Goal: Task Accomplishment & Management: Use online tool/utility

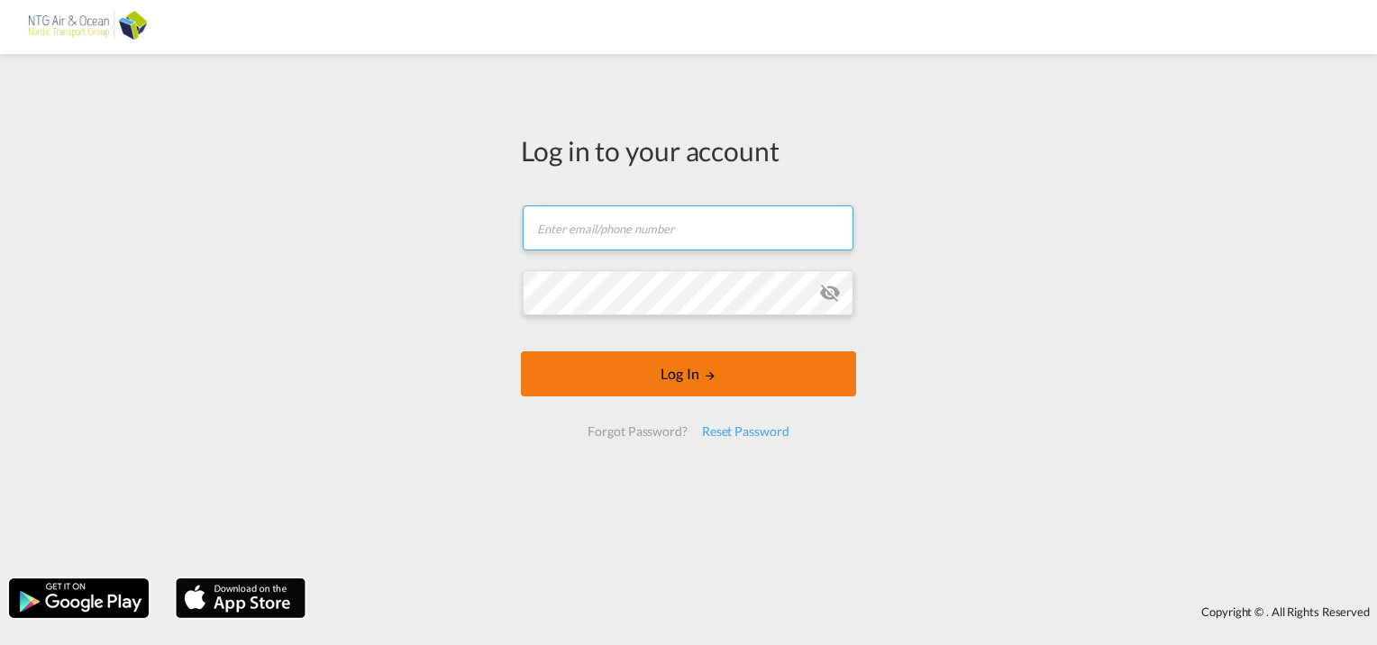
type input "[EMAIL_ADDRESS][DOMAIN_NAME]"
click at [700, 379] on button "Log In" at bounding box center [688, 374] width 335 height 45
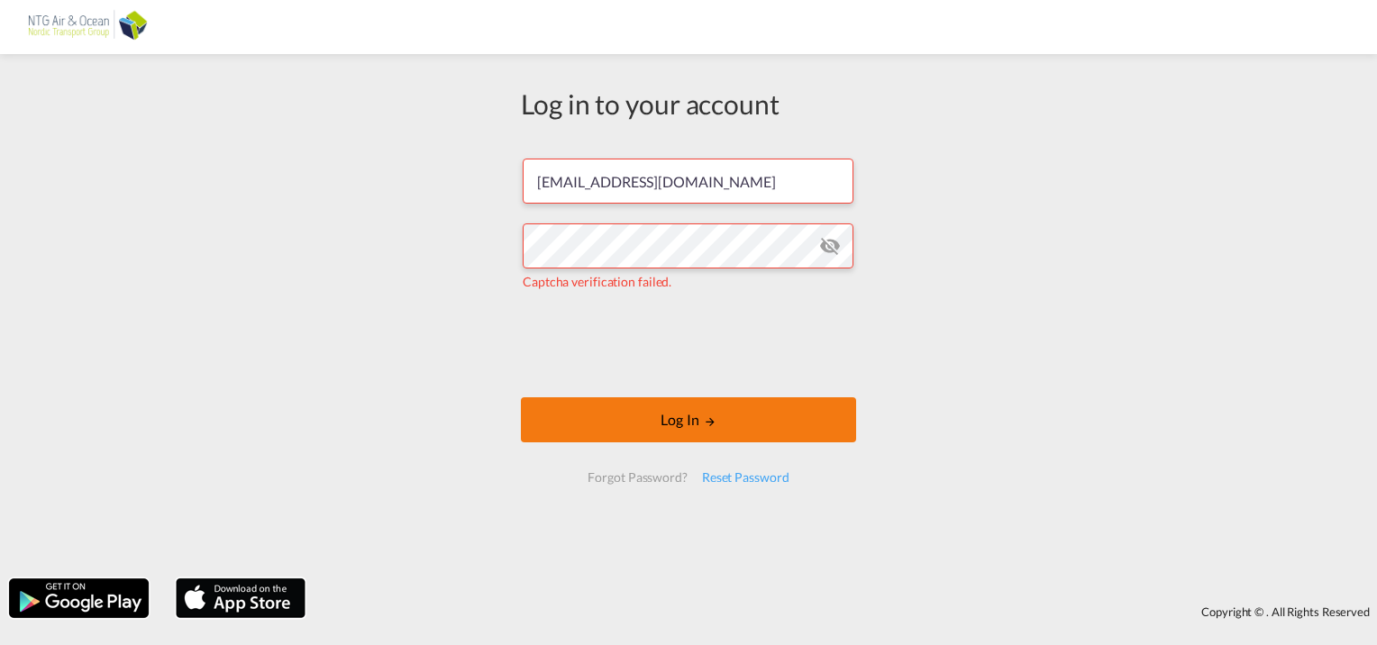
click at [713, 418] on md-icon "LOGIN" at bounding box center [710, 421] width 13 height 13
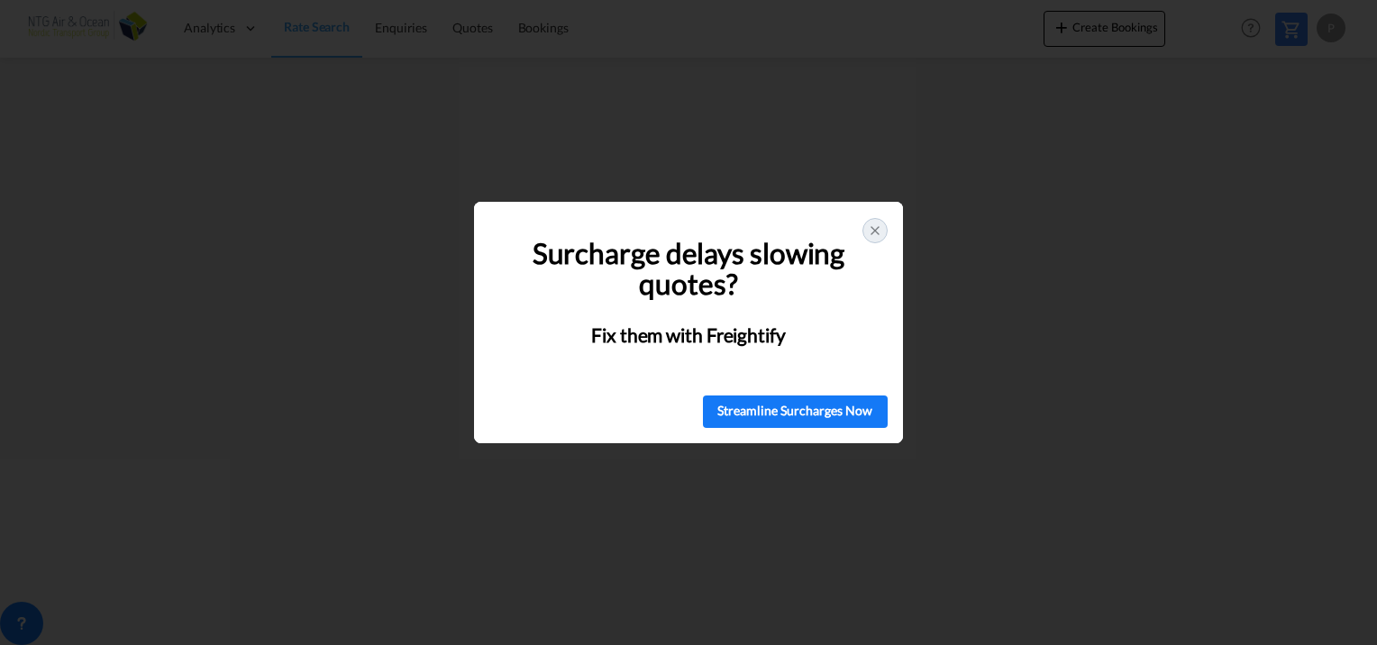
click at [876, 232] on icon at bounding box center [875, 230] width 7 height 7
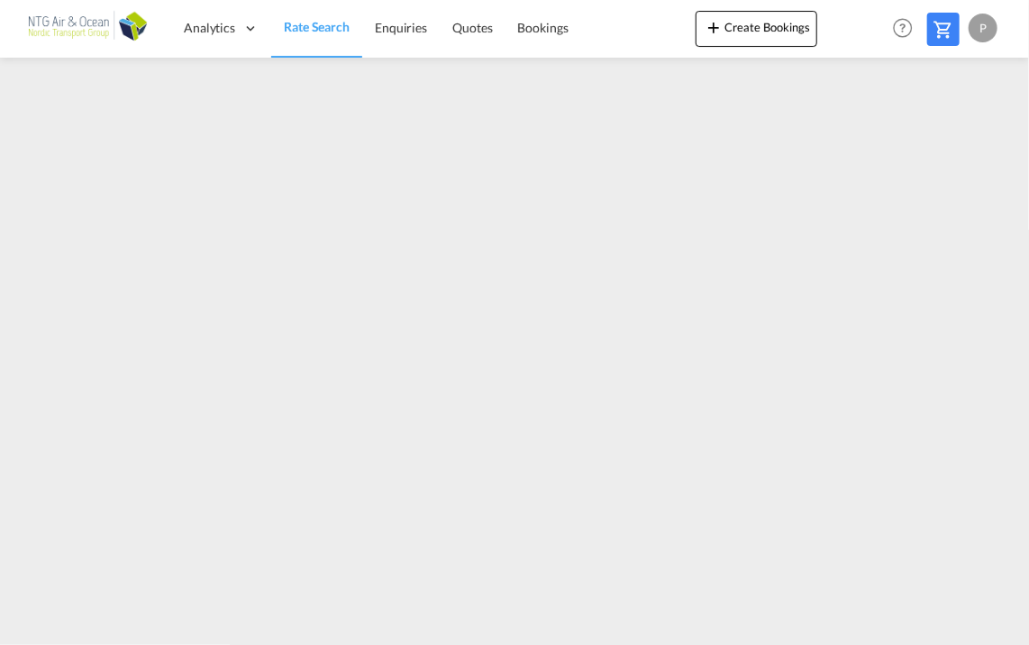
drag, startPoint x: 971, startPoint y: 58, endPoint x: 1358, endPoint y: 18, distance: 389.6
click at [1029, 18] on html "Analytics Dashboard Rate Search Enquiries Quotes Bookings Analytics" at bounding box center [514, 322] width 1029 height 645
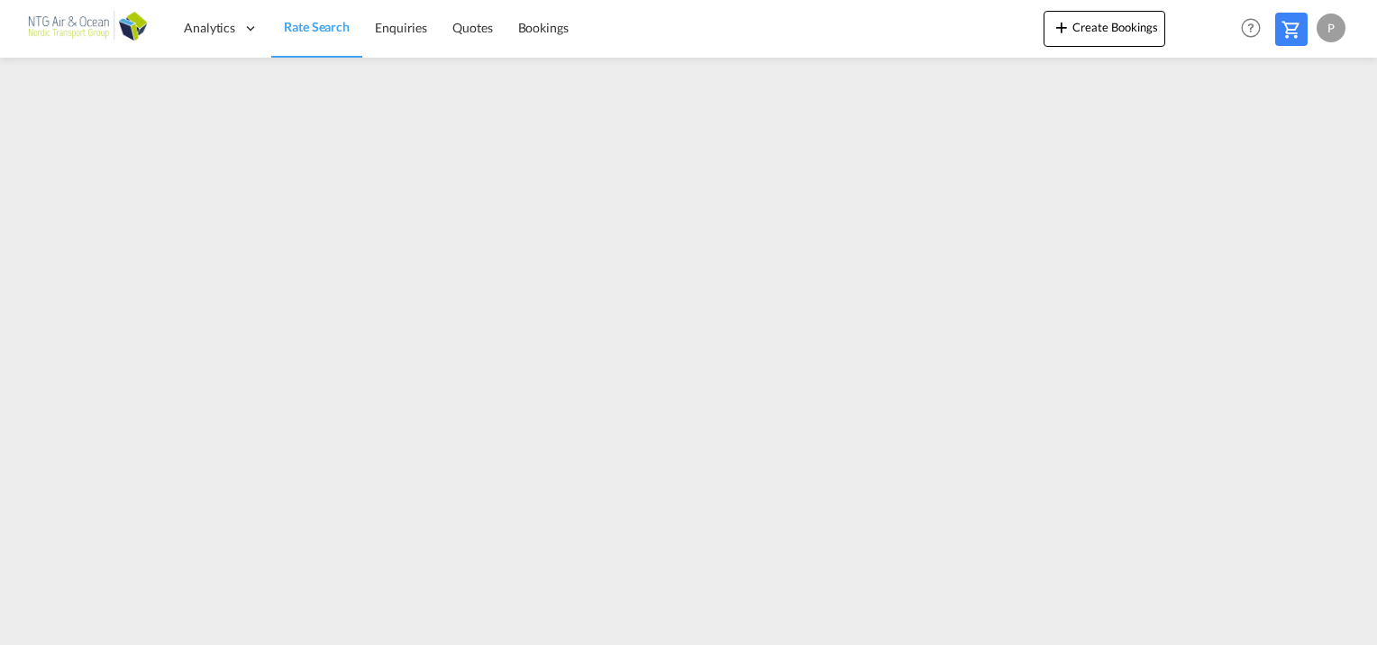
click at [1323, 27] on div "P" at bounding box center [1331, 28] width 29 height 29
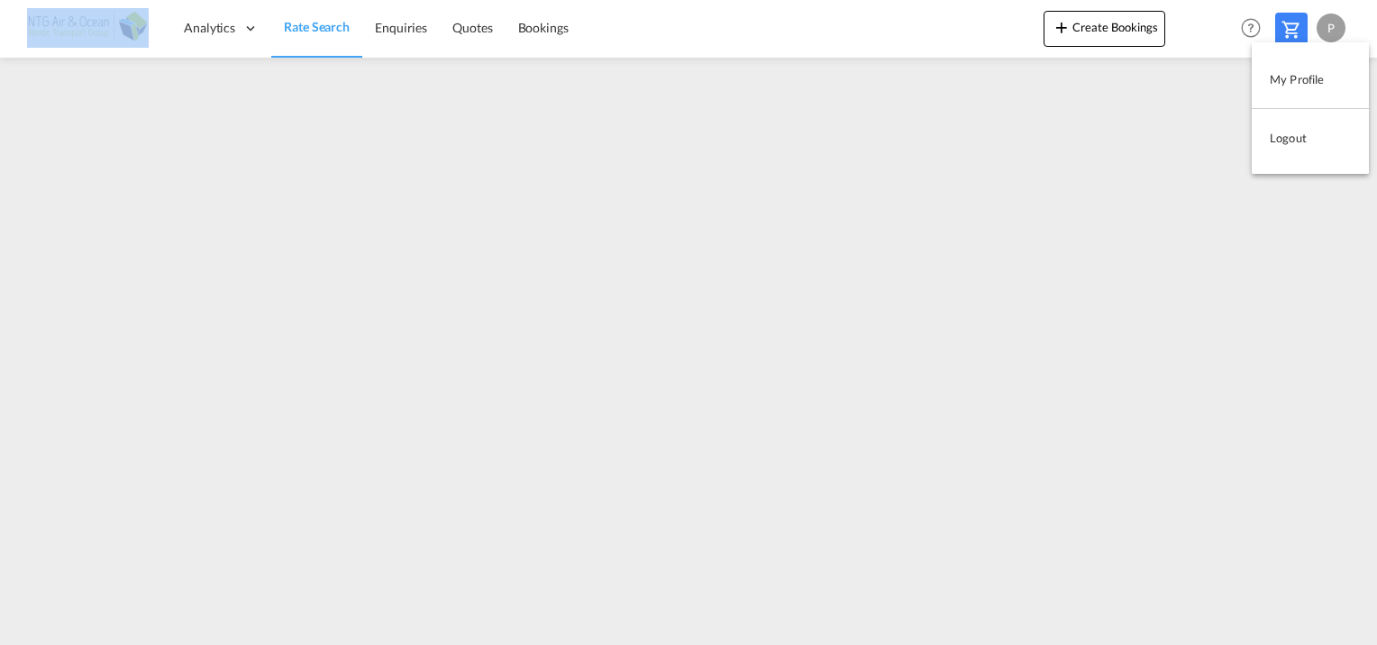
click at [1100, 209] on md-backdrop at bounding box center [688, 322] width 1377 height 645
